Goal: Task Accomplishment & Management: Use online tool/utility

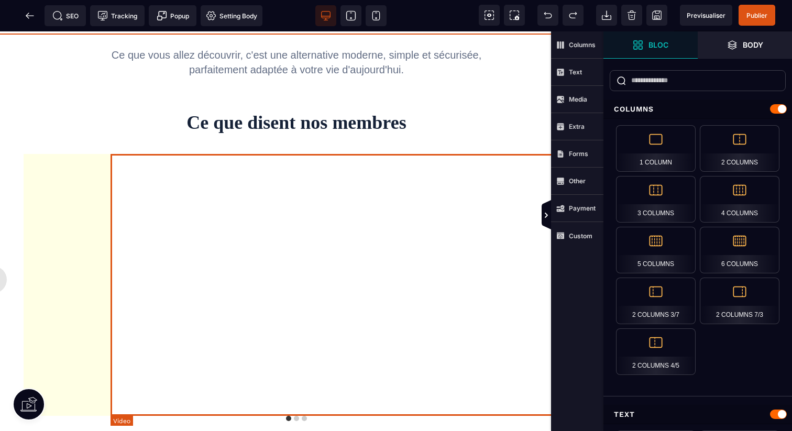
scroll to position [1378, 127]
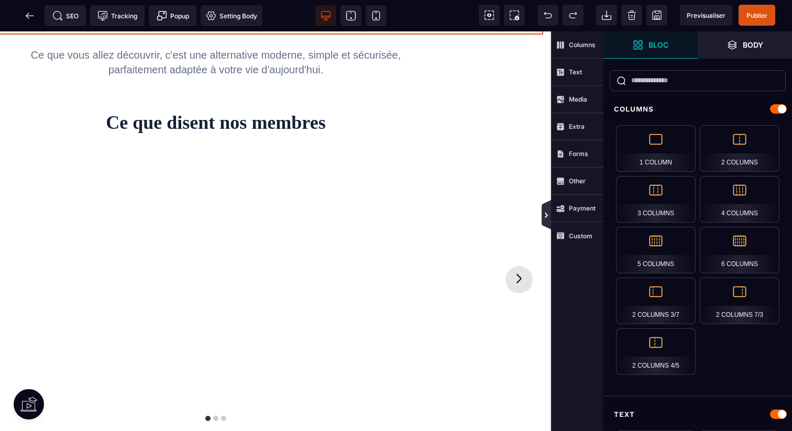
click at [549, 221] on icon at bounding box center [546, 214] width 9 height 29
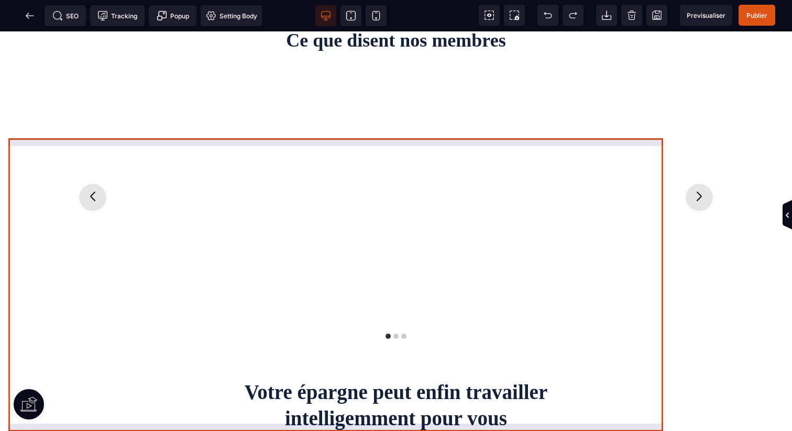
scroll to position [1278, 0]
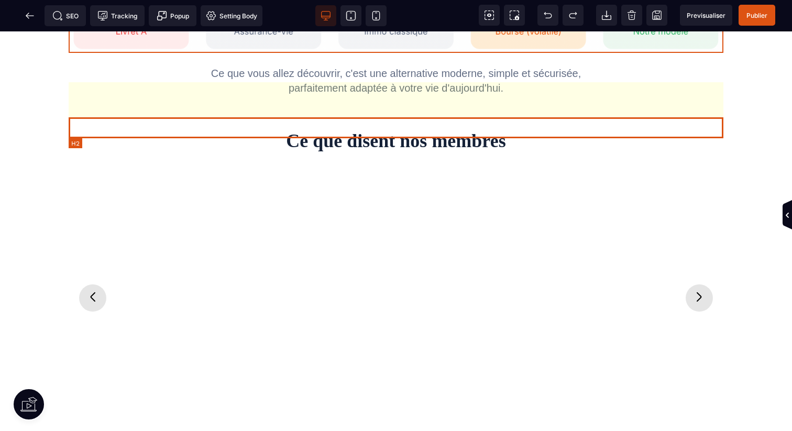
click at [668, 130] on h2 "Ce que disent nos membres" at bounding box center [396, 140] width 655 height 21
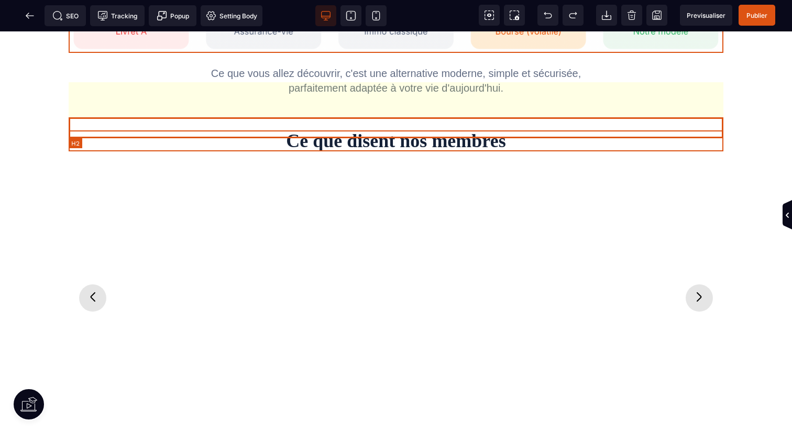
scroll to position [1331, 0]
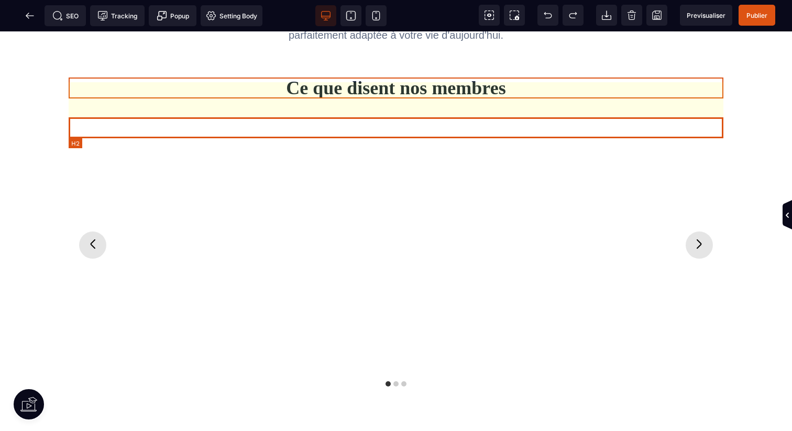
select select "***"
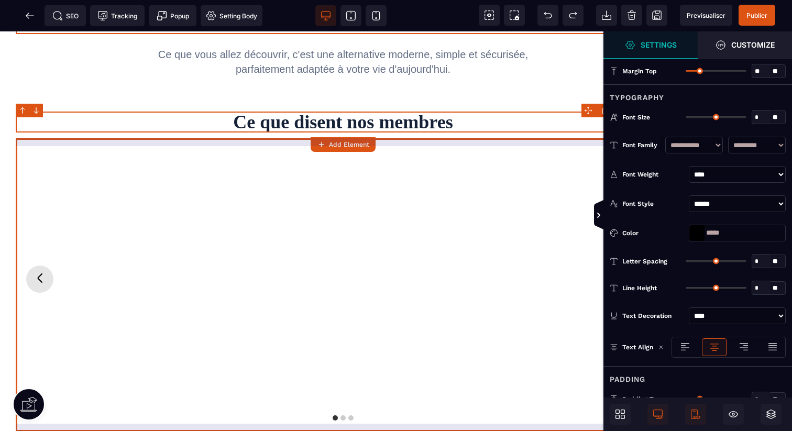
scroll to position [1331, 75]
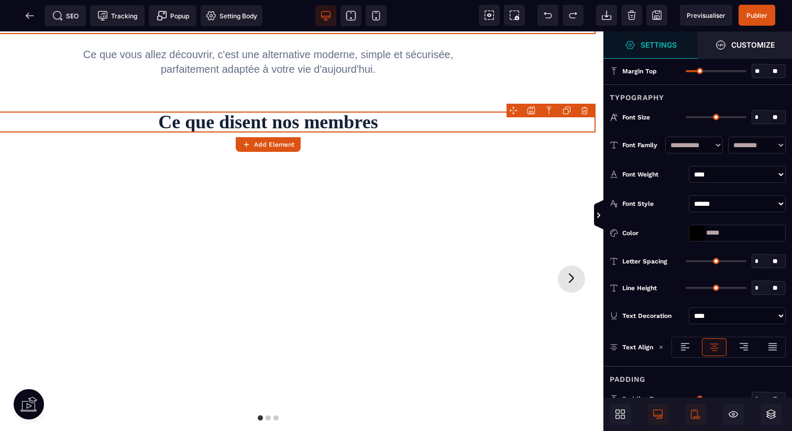
click at [583, 114] on body "B" at bounding box center [396, 215] width 792 height 431
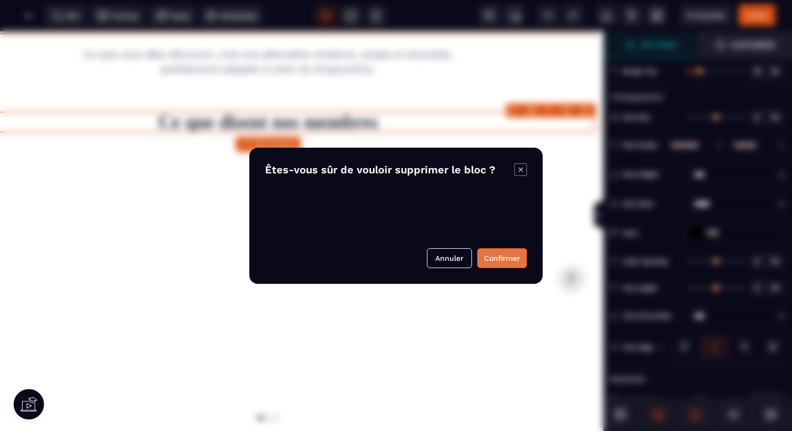
click at [517, 258] on button "Confirmer" at bounding box center [502, 258] width 50 height 20
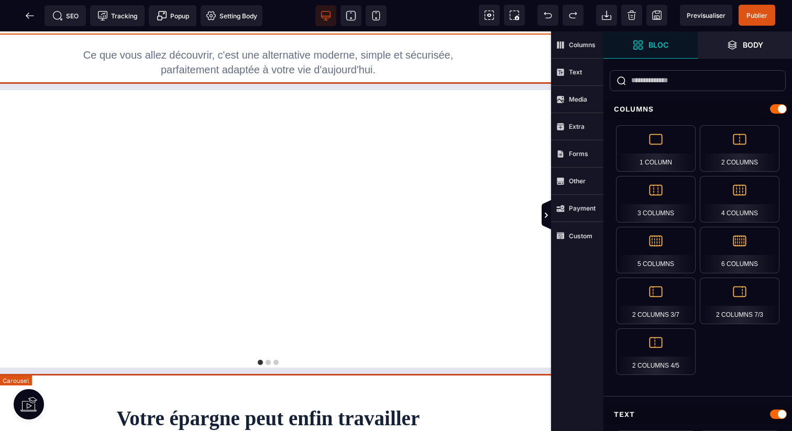
scroll to position [1378, 127]
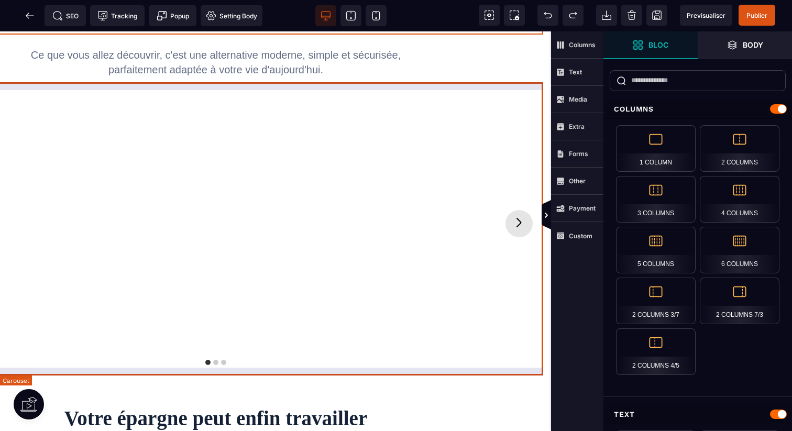
click at [522, 101] on div at bounding box center [215, 224] width 655 height 278
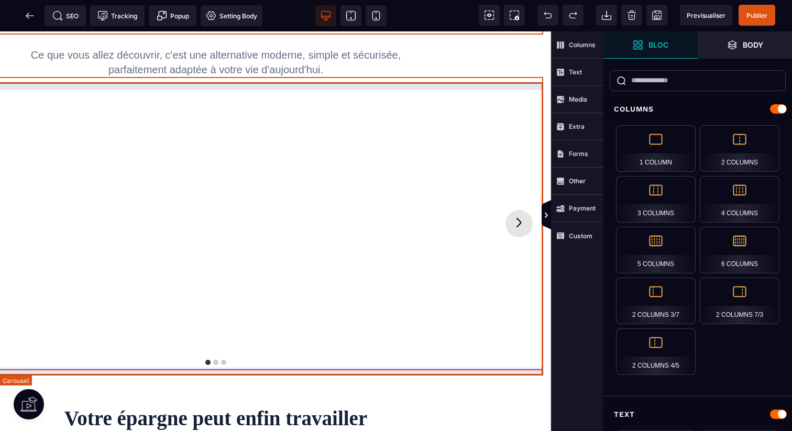
scroll to position [1331, 75]
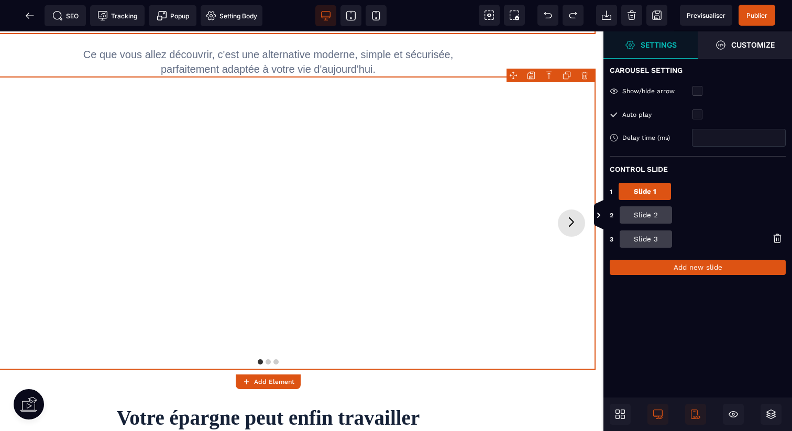
click at [587, 72] on body "B" at bounding box center [396, 215] width 792 height 431
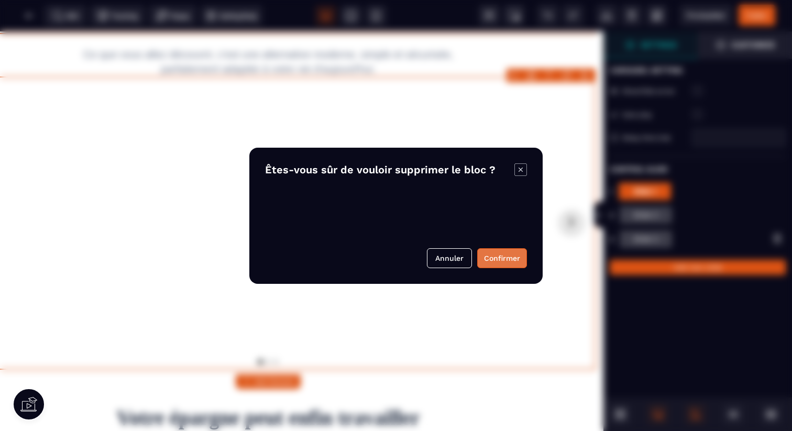
click at [513, 252] on button "Confirmer" at bounding box center [502, 258] width 50 height 20
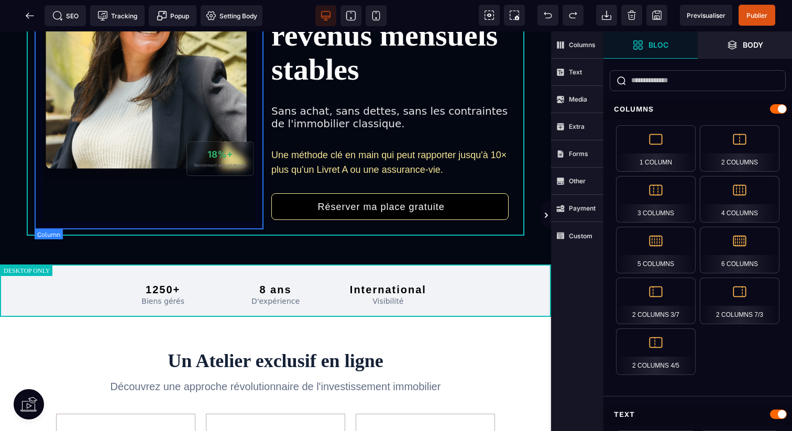
scroll to position [0, 0]
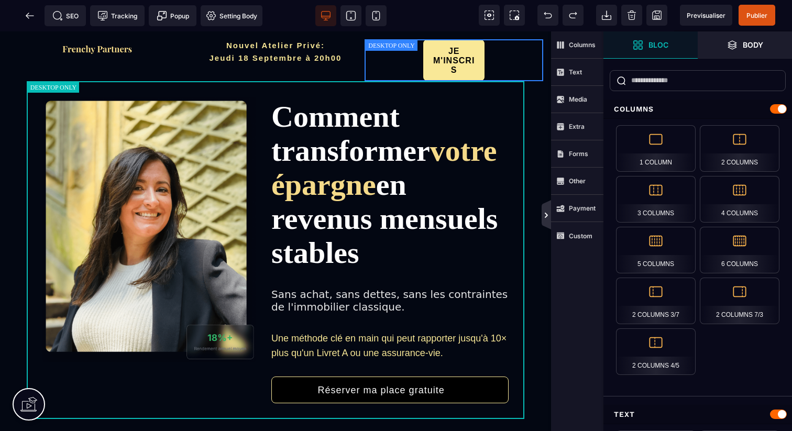
click at [544, 220] on icon at bounding box center [546, 214] width 9 height 29
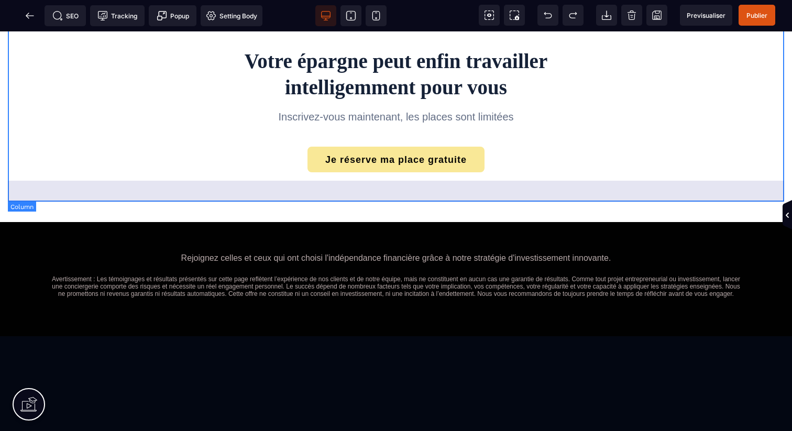
scroll to position [1342, 0]
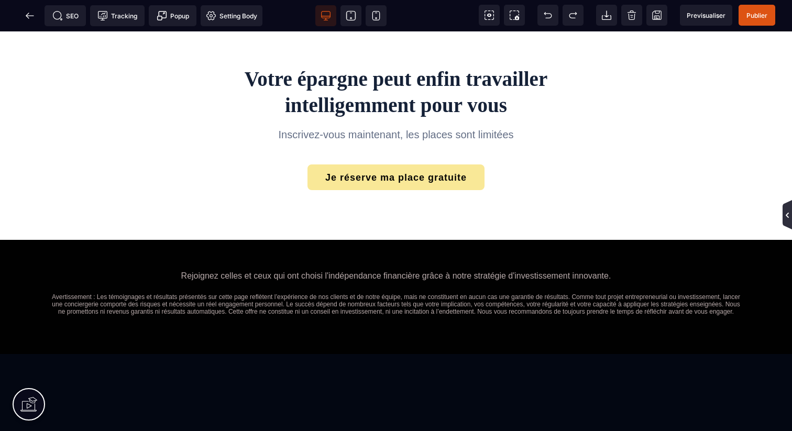
click at [789, 213] on icon at bounding box center [787, 215] width 3 height 5
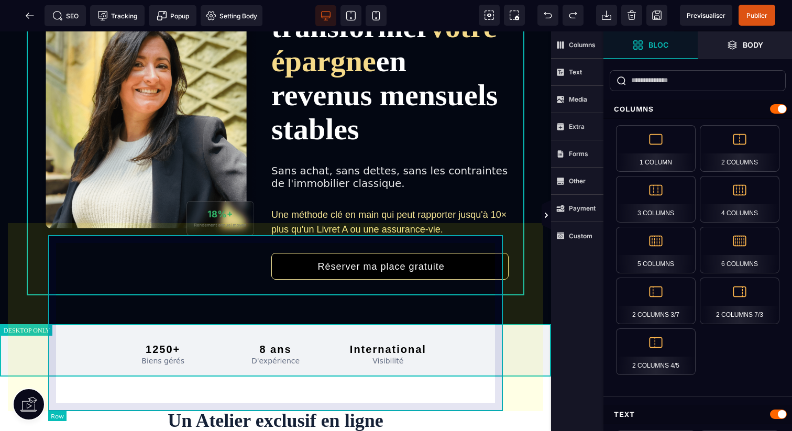
scroll to position [0, 0]
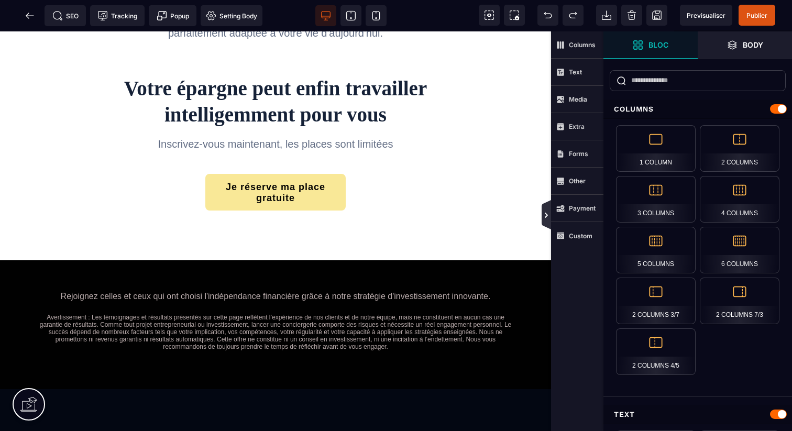
click at [546, 220] on icon at bounding box center [546, 214] width 9 height 29
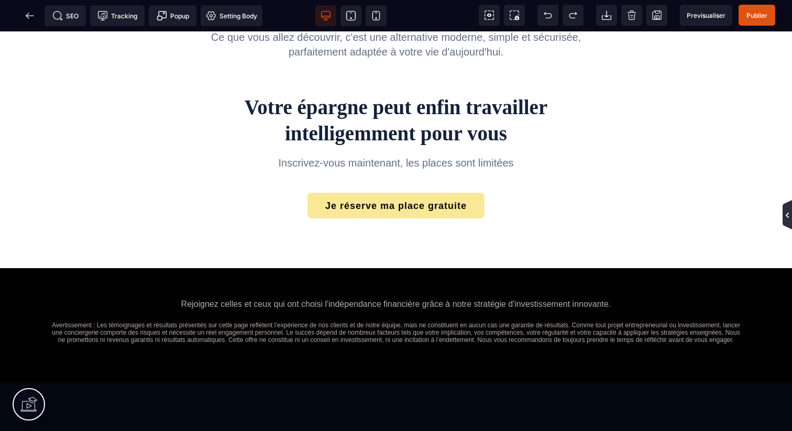
click at [786, 216] on icon at bounding box center [787, 215] width 8 height 8
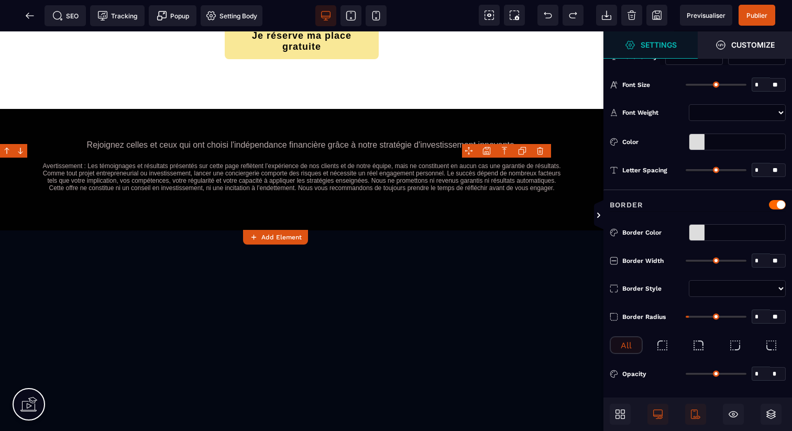
scroll to position [0, 0]
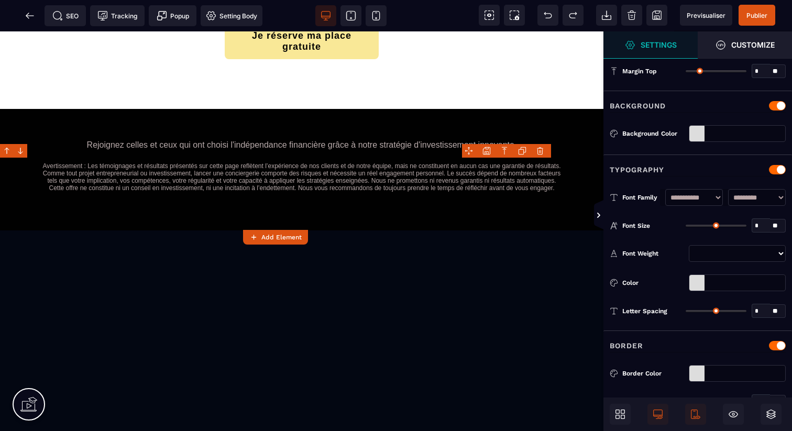
type input "*"
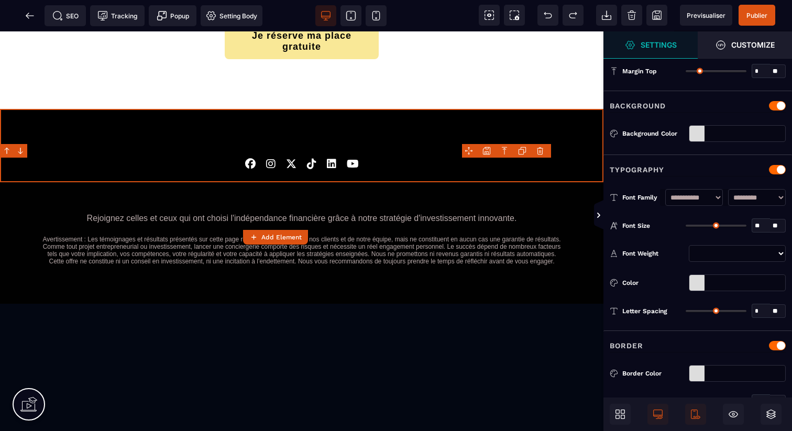
scroll to position [1467, 0]
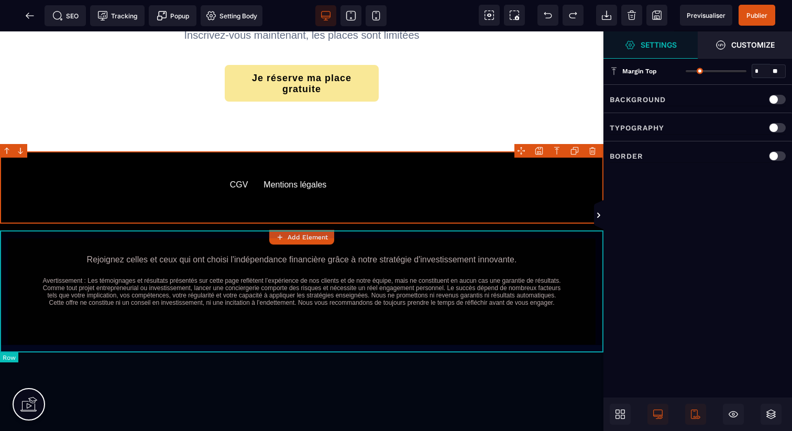
click at [601, 250] on div "Rejoignez celles et ceux qui ont choisi l'indépendance financière grâce à notre…" at bounding box center [302, 285] width 604 height 122
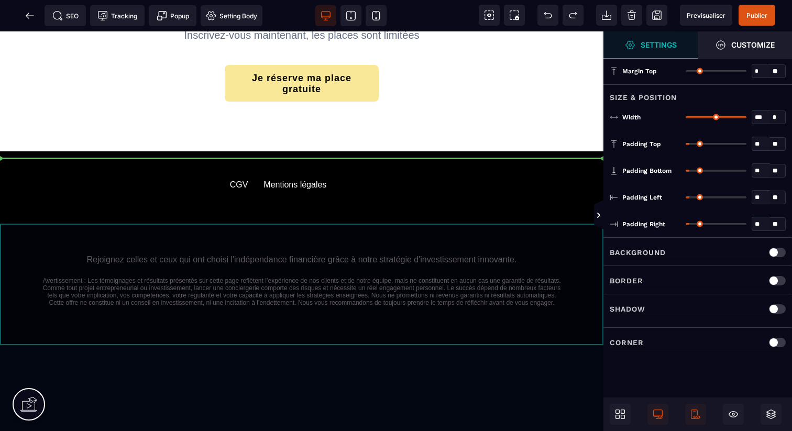
drag, startPoint x: 526, startPoint y: 253, endPoint x: 500, endPoint y: 150, distance: 105.7
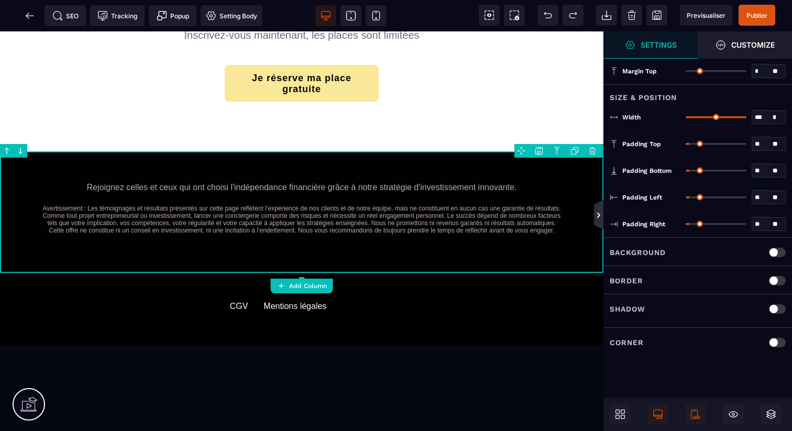
click at [599, 219] on icon at bounding box center [598, 214] width 9 height 29
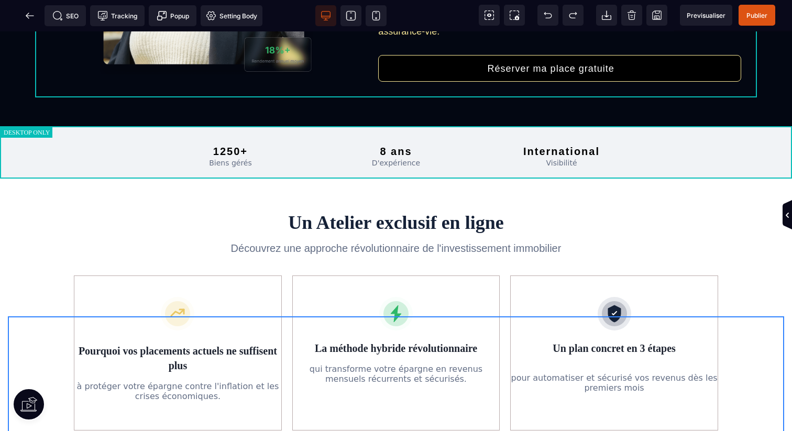
scroll to position [0, 0]
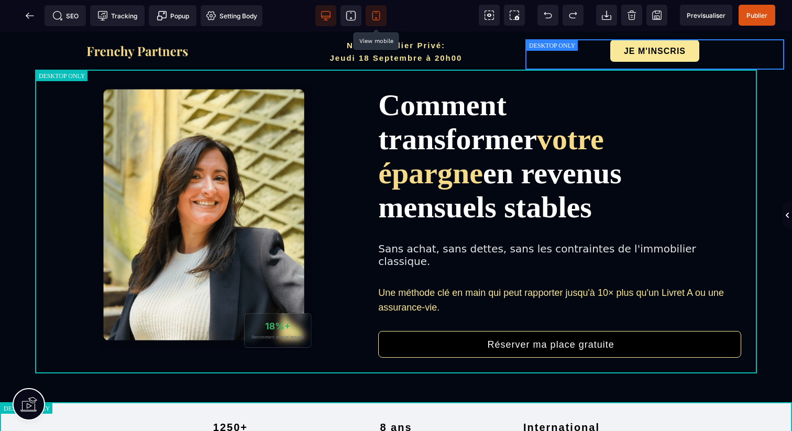
click at [380, 19] on icon at bounding box center [376, 15] width 10 height 10
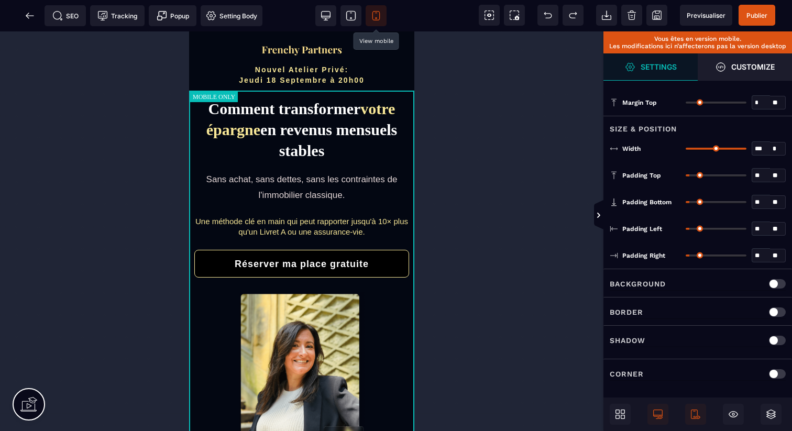
click at [314, 17] on div at bounding box center [353, 15] width 86 height 31
click at [322, 17] on icon at bounding box center [326, 15] width 10 height 10
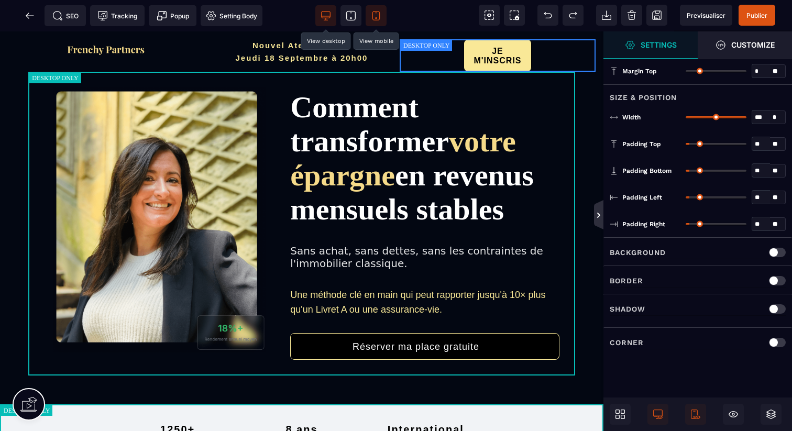
click at [599, 207] on icon at bounding box center [598, 214] width 9 height 29
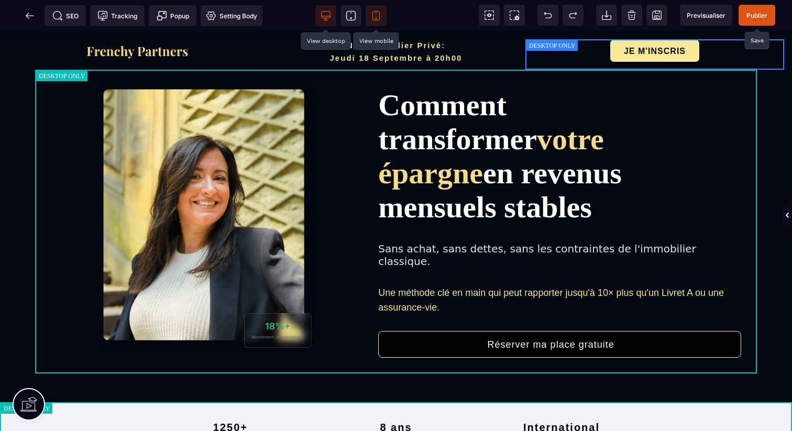
click at [773, 14] on span "Publier" at bounding box center [757, 15] width 37 height 21
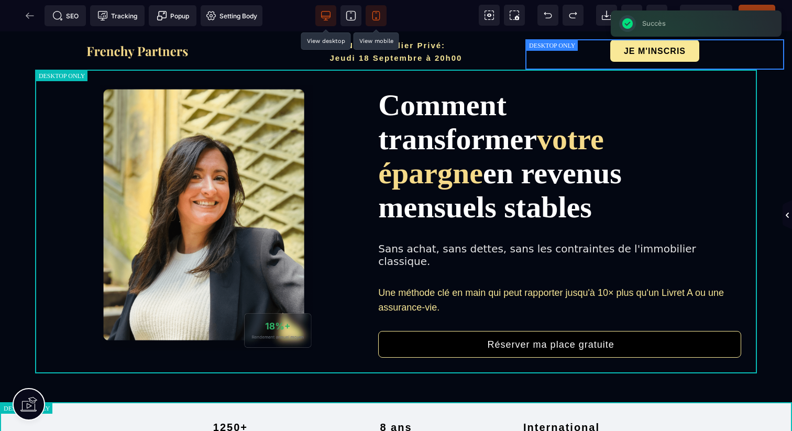
click at [35, 16] on div "SEO Tracking Popup Setting Body" at bounding box center [135, 15] width 264 height 21
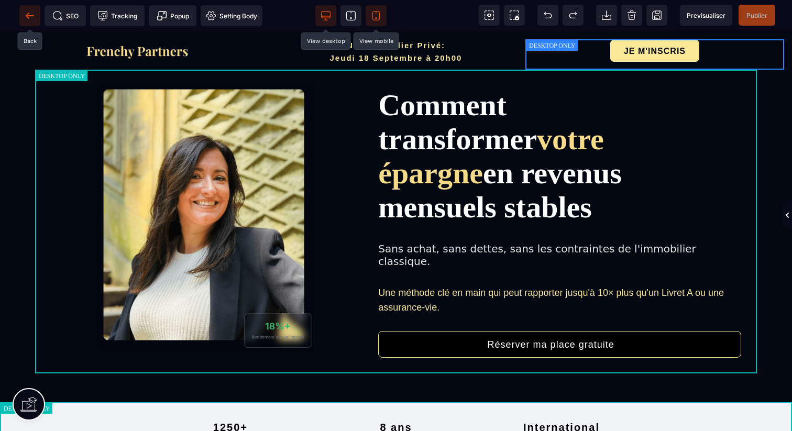
click at [26, 13] on icon at bounding box center [30, 15] width 10 height 10
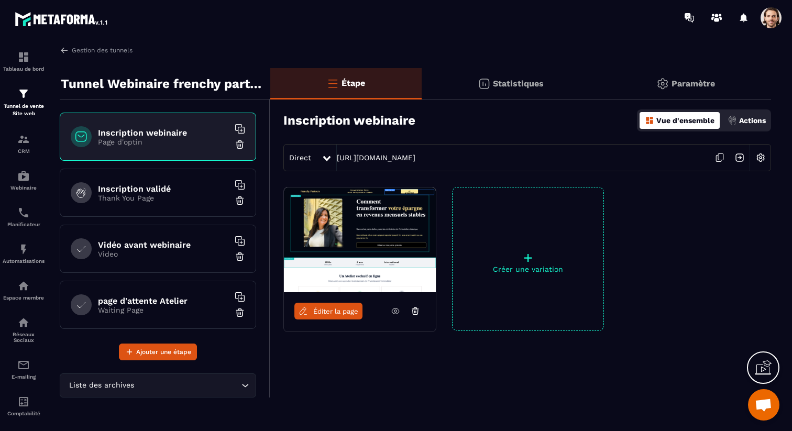
click at [186, 198] on p "Thank You Page" at bounding box center [163, 198] width 131 height 8
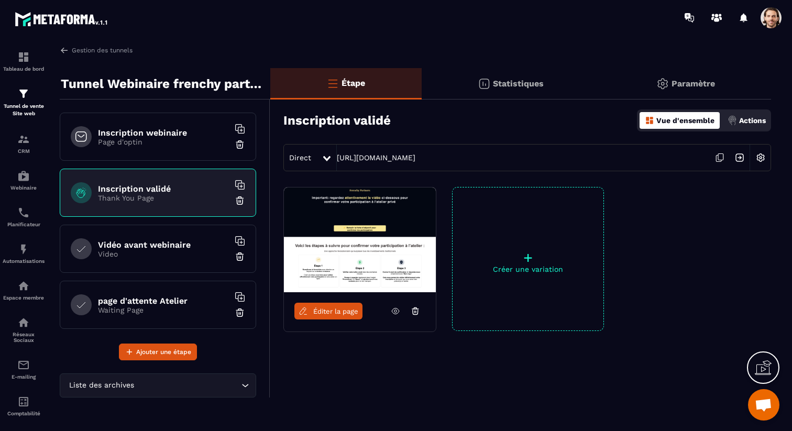
click at [348, 309] on span "Éditer la page" at bounding box center [335, 312] width 45 height 8
